Goal: Task Accomplishment & Management: Use online tool/utility

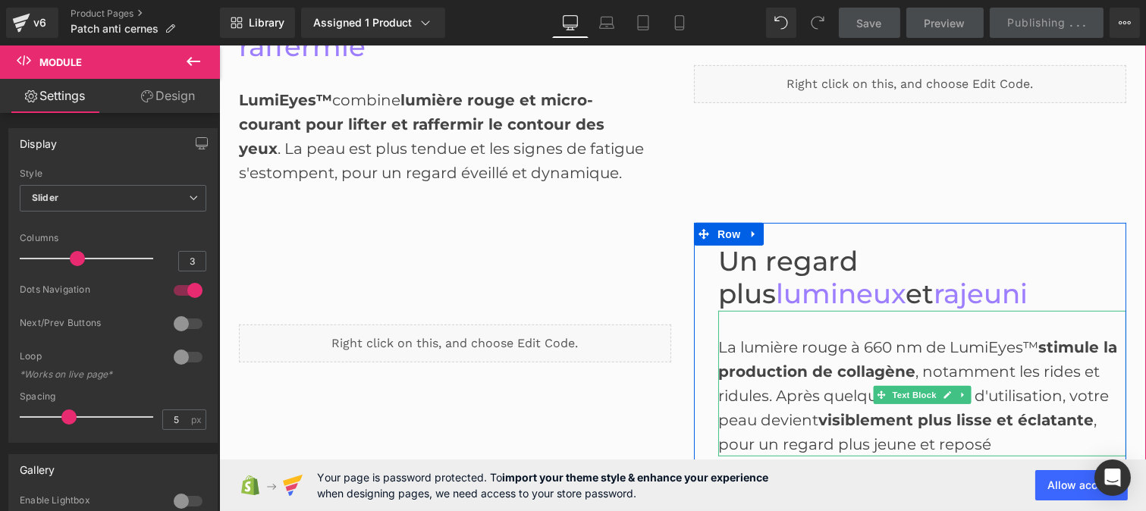
scroll to position [31, 0]
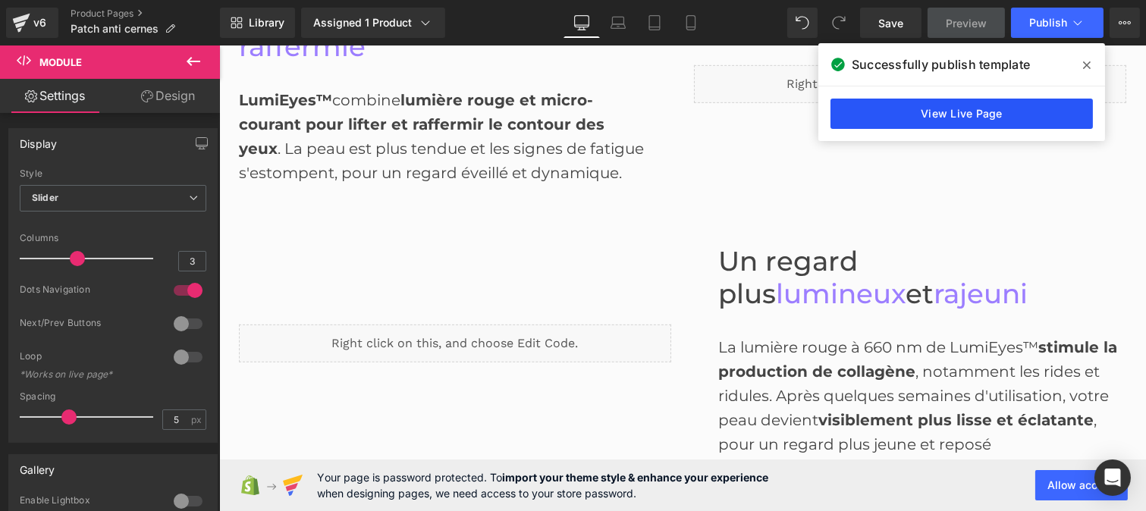
click at [935, 118] on link "View Live Page" at bounding box center [961, 114] width 262 height 30
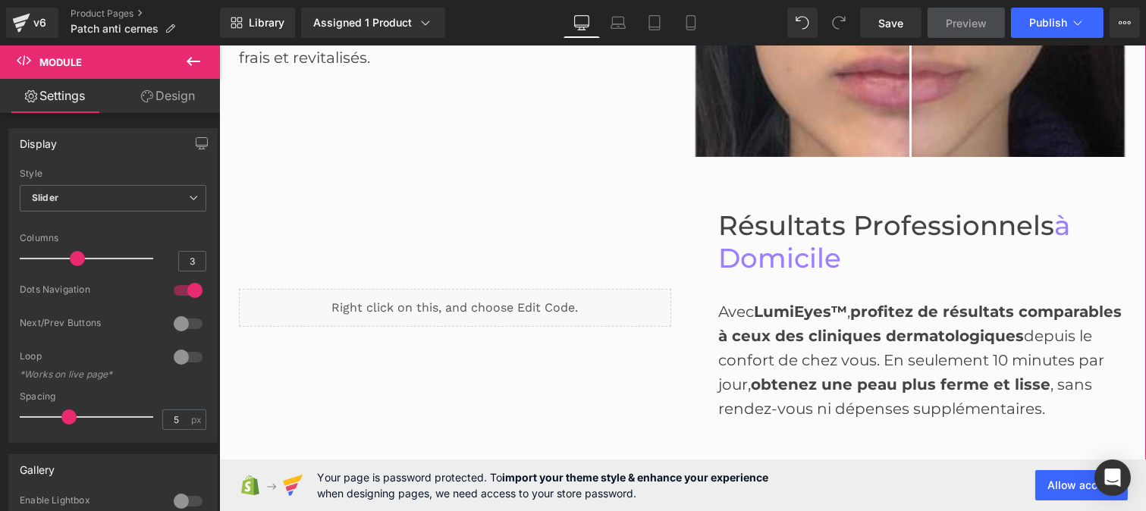
scroll to position [1059, 0]
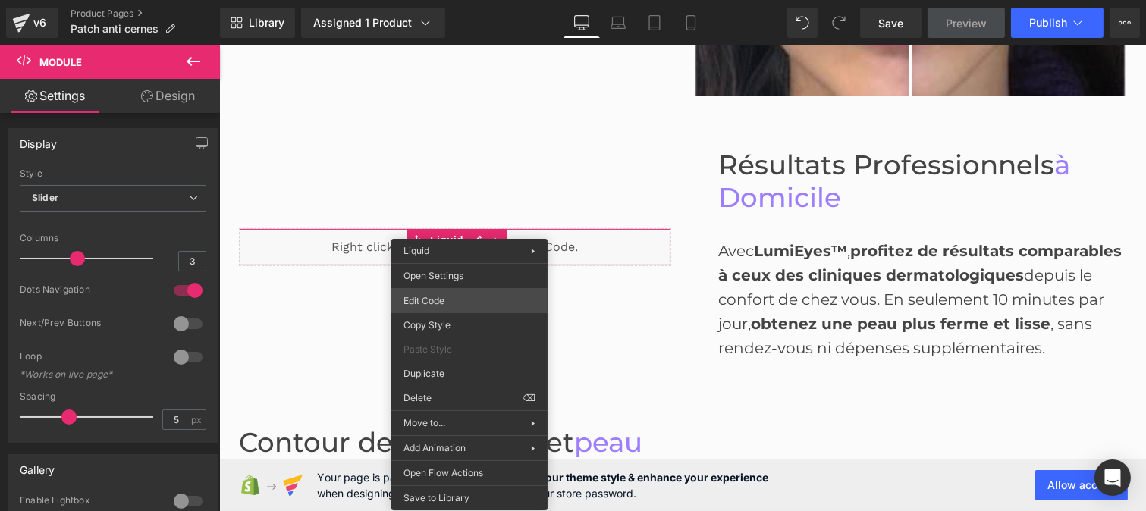
click at [447, 0] on div "(P) Image List You are previewing how the Page Preset 1 will restyle your page.…" at bounding box center [573, 0] width 1146 height 0
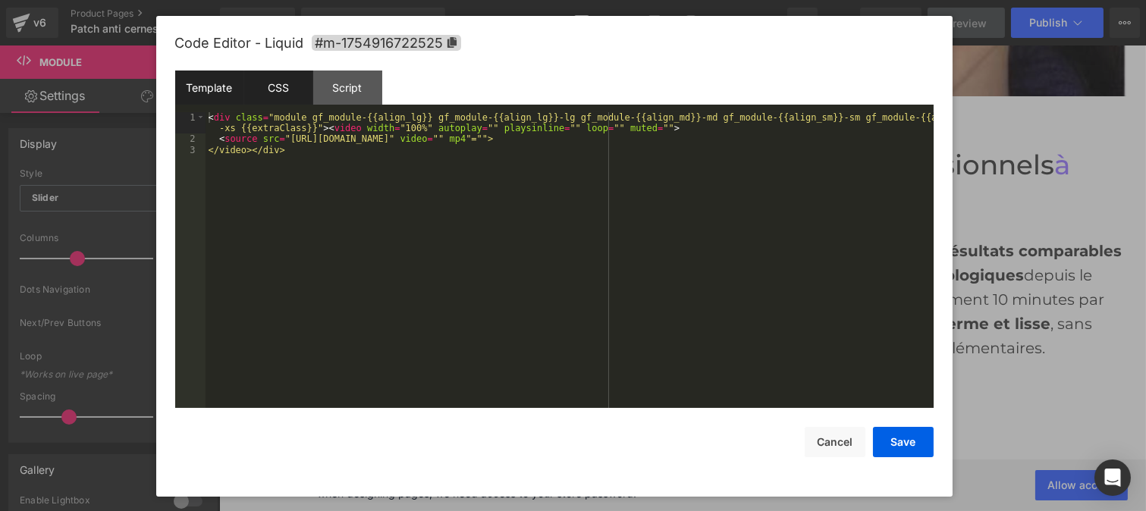
click at [275, 80] on div "CSS" at bounding box center [278, 88] width 69 height 34
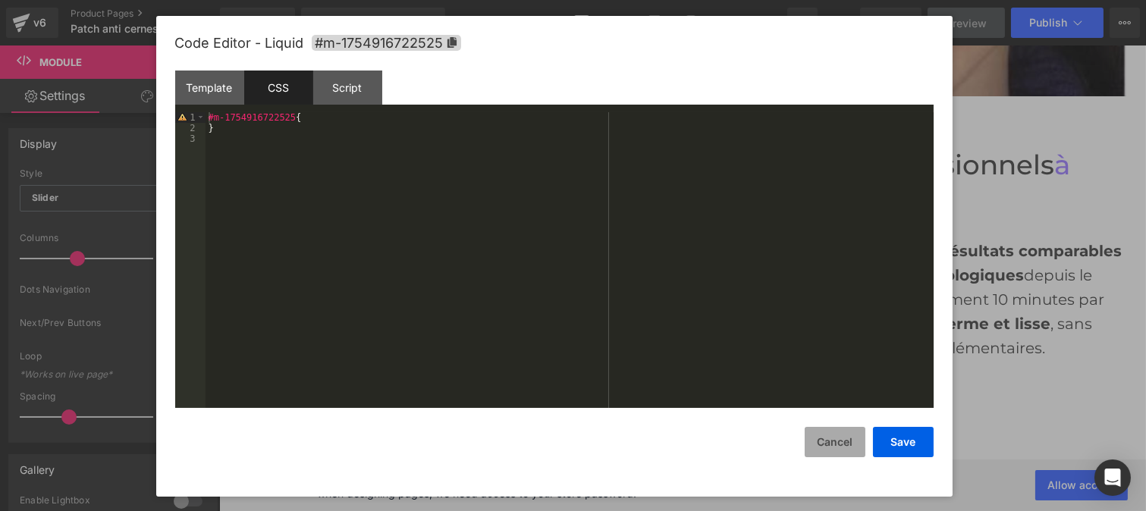
click at [827, 441] on button "Cancel" at bounding box center [835, 442] width 61 height 30
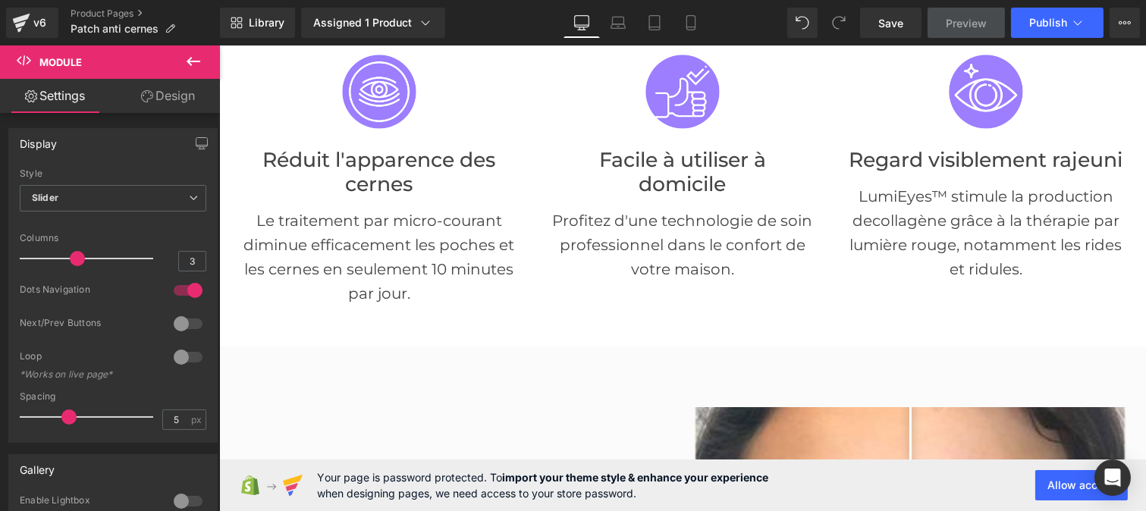
scroll to position [315, 0]
click at [1042, 24] on span "Publish" at bounding box center [1048, 23] width 38 height 12
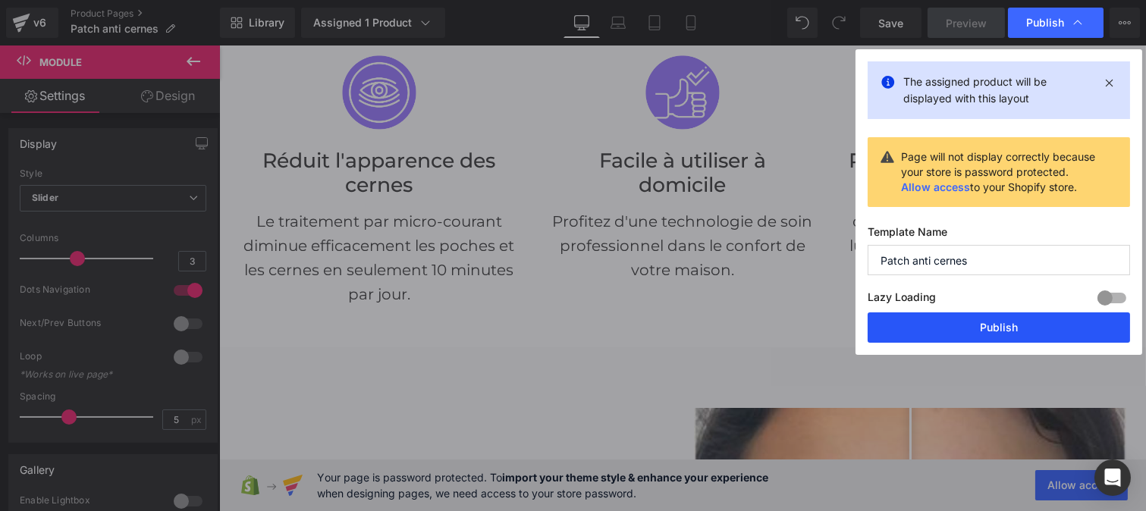
click at [975, 323] on button "Publish" at bounding box center [999, 327] width 262 height 30
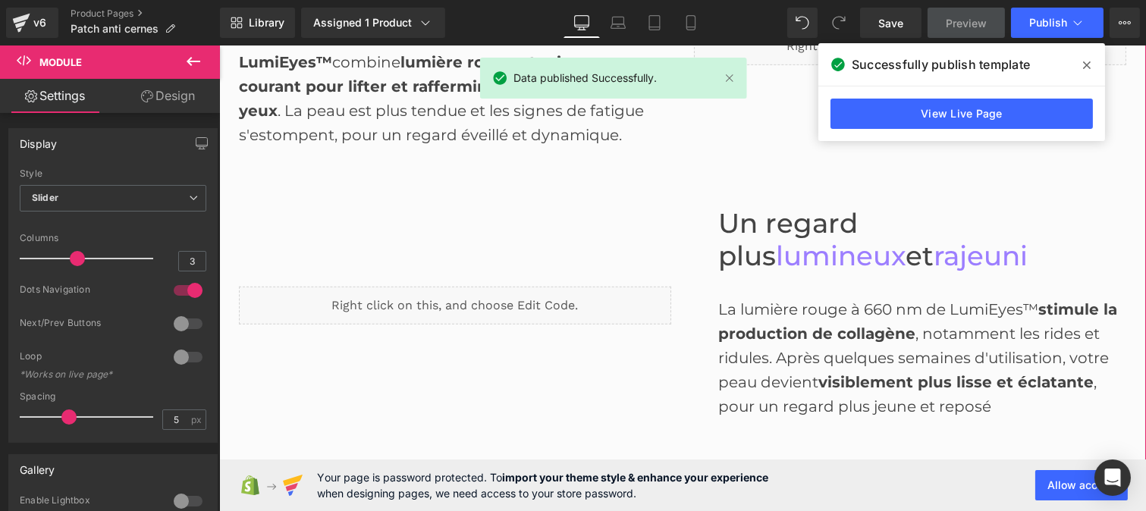
scroll to position [1525, 0]
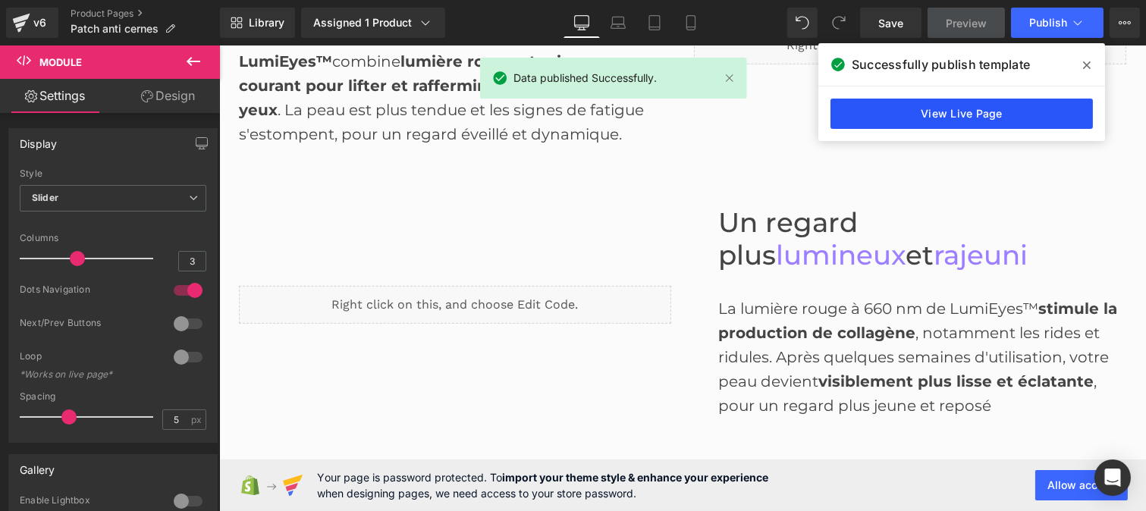
click at [942, 114] on link "View Live Page" at bounding box center [961, 114] width 262 height 30
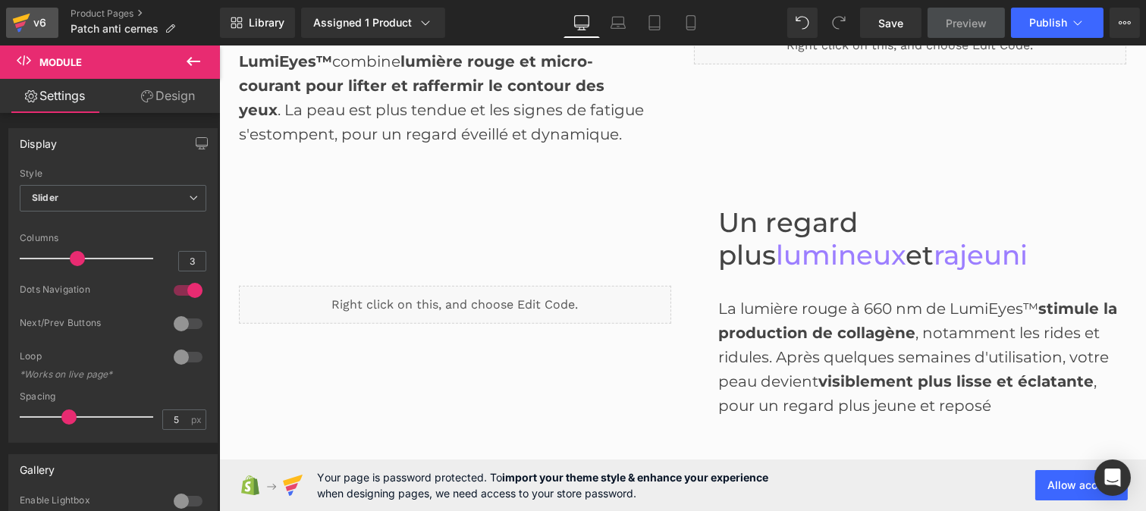
click at [33, 17] on div "v6" at bounding box center [39, 23] width 19 height 20
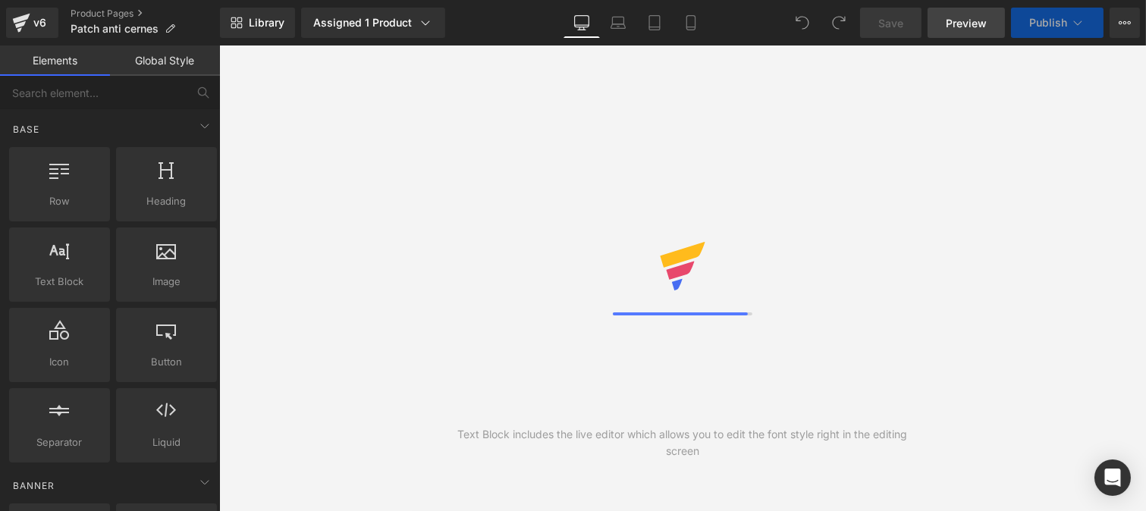
click at [968, 19] on span "Preview" at bounding box center [966, 23] width 41 height 16
